Goal: Transaction & Acquisition: Purchase product/service

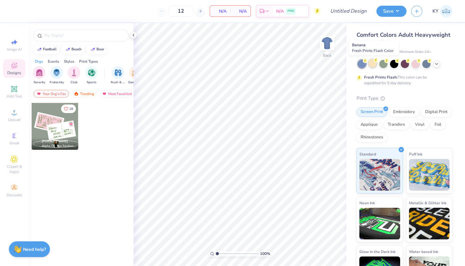
click at [373, 65] on div at bounding box center [372, 63] width 8 height 8
click at [385, 43] on div at bounding box center [381, 43] width 7 height 7
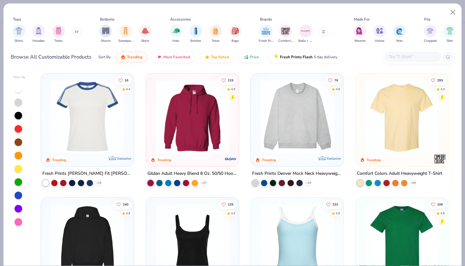
click at [377, 222] on img at bounding box center [402, 241] width 80 height 74
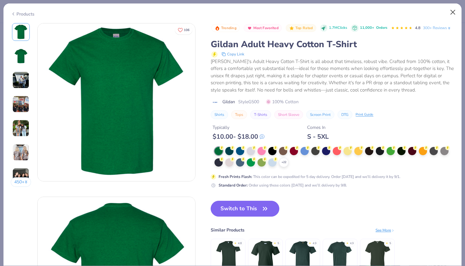
click at [452, 13] on button "Close" at bounding box center [453, 12] width 12 height 12
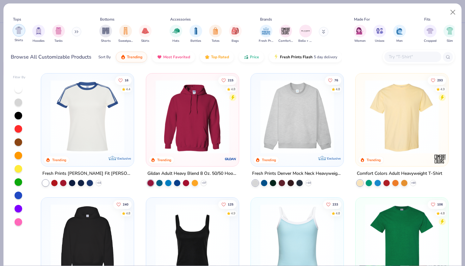
click at [19, 35] on div "filter for Shirts" at bounding box center [19, 30] width 13 height 13
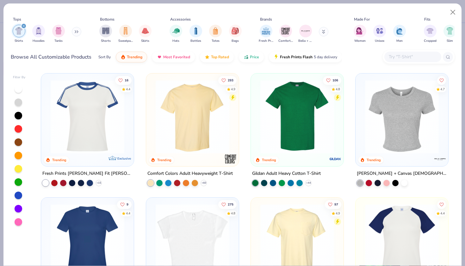
click at [296, 224] on img at bounding box center [297, 241] width 80 height 74
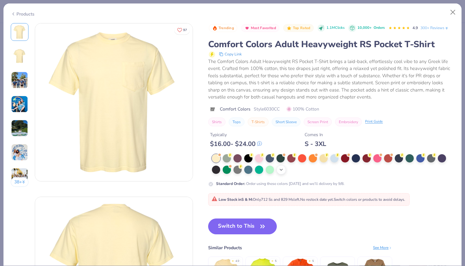
click at [283, 172] on icon at bounding box center [281, 169] width 5 height 5
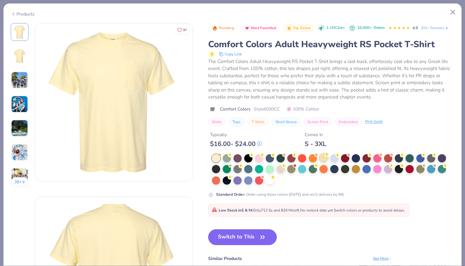
click at [324, 162] on div at bounding box center [323, 157] width 8 height 8
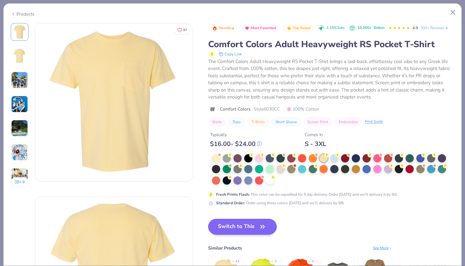
click at [246, 232] on button "Switch to This" at bounding box center [242, 227] width 69 height 16
